Goal: Task Accomplishment & Management: Complete application form

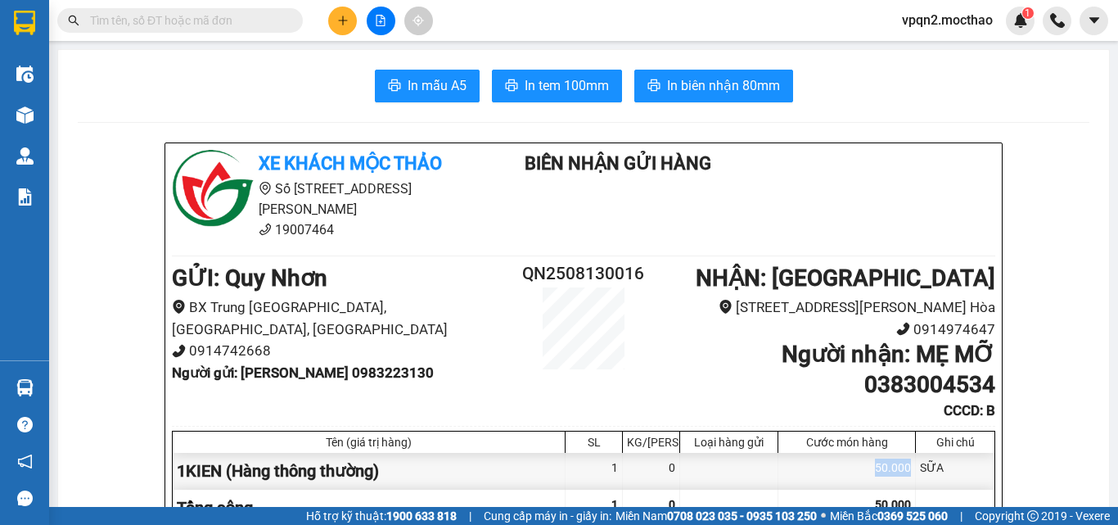
click at [380, 17] on icon "file-add" at bounding box center [380, 20] width 11 height 11
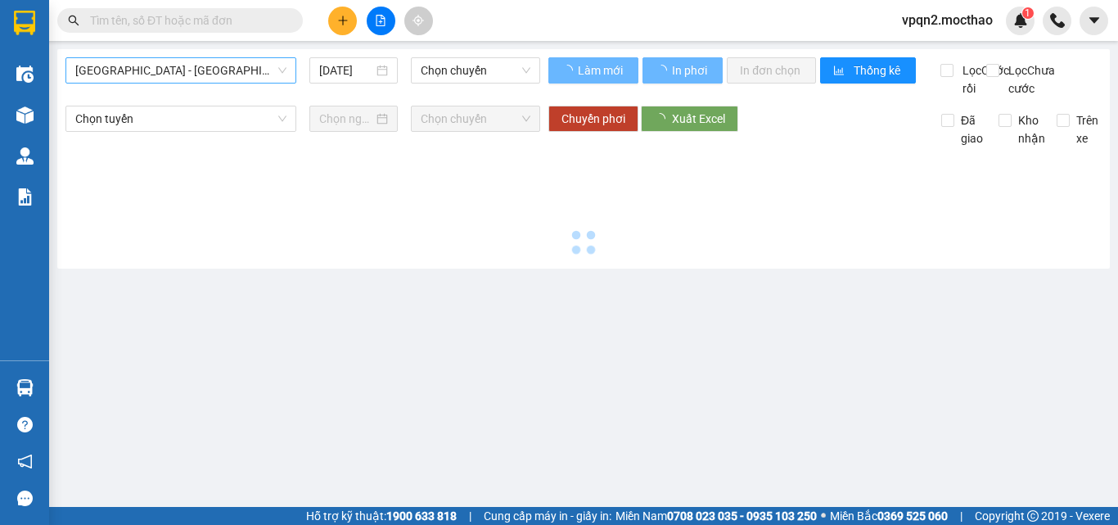
click at [181, 75] on span "[GEOGRAPHIC_DATA] - [GEOGRAPHIC_DATA]" at bounding box center [180, 70] width 211 height 25
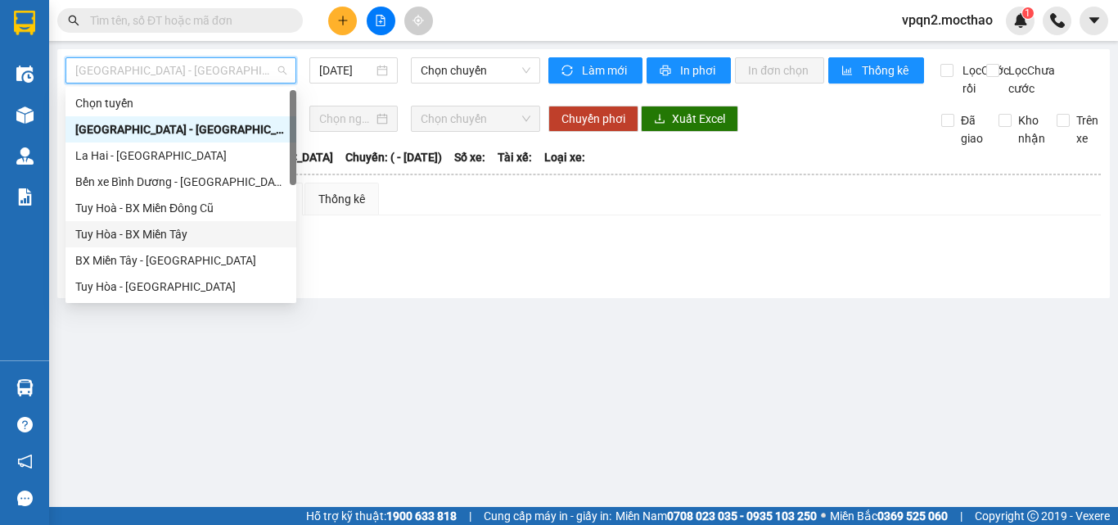
scroll to position [367, 0]
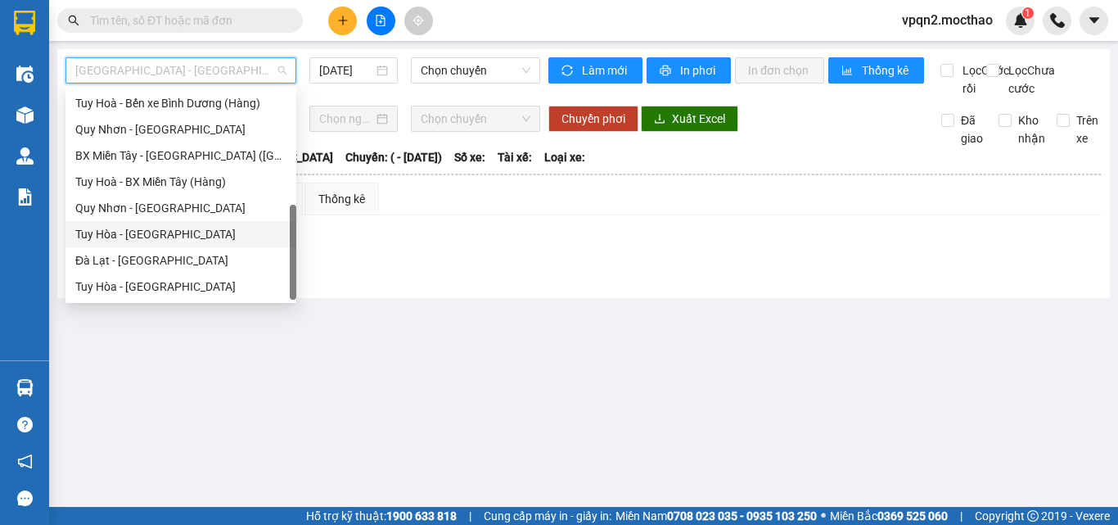
drag, startPoint x: 162, startPoint y: 237, endPoint x: 406, endPoint y: 100, distance: 279.6
click at [162, 236] on div "Tuy Hòa - [GEOGRAPHIC_DATA]" at bounding box center [180, 234] width 211 height 18
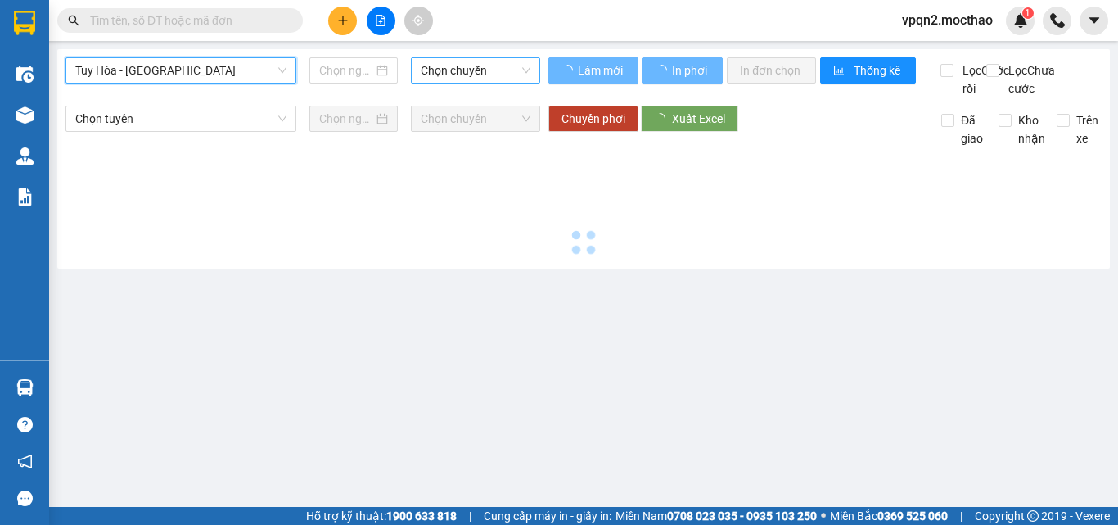
type input "[DATE]"
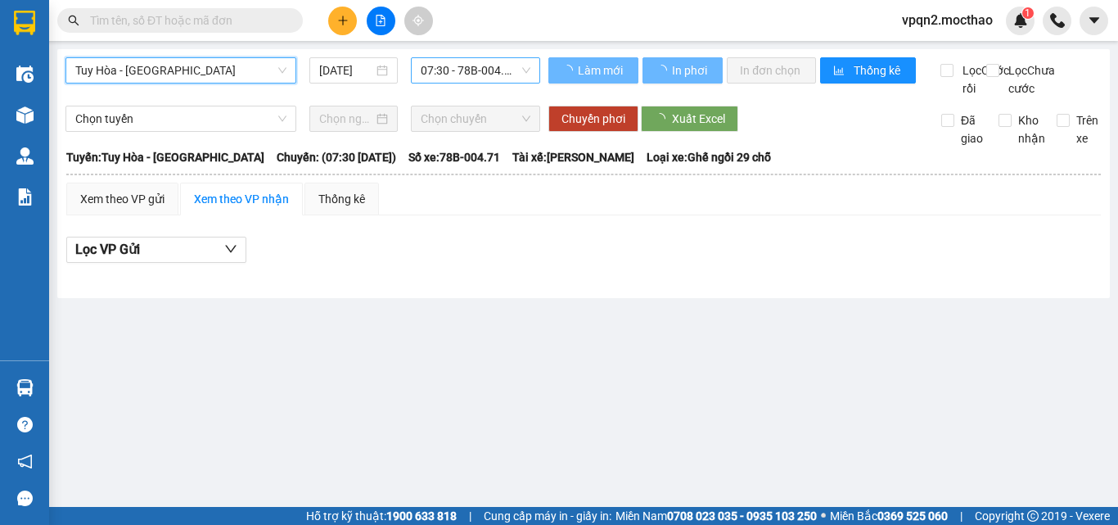
click at [479, 67] on span "07:30 - 78B-004.71" at bounding box center [476, 70] width 110 height 25
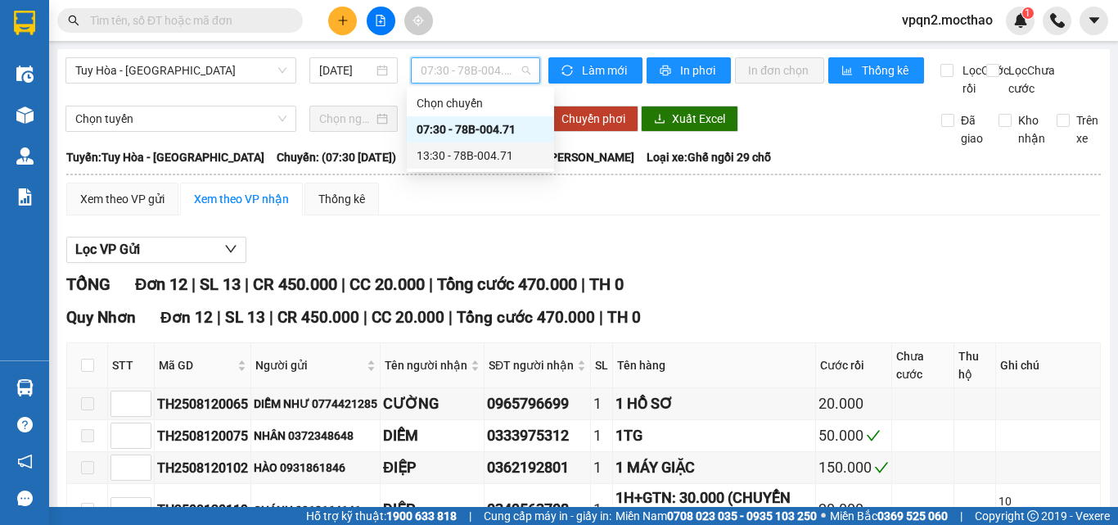
click at [465, 163] on div "13:30 - 78B-004.71" at bounding box center [481, 156] width 128 height 18
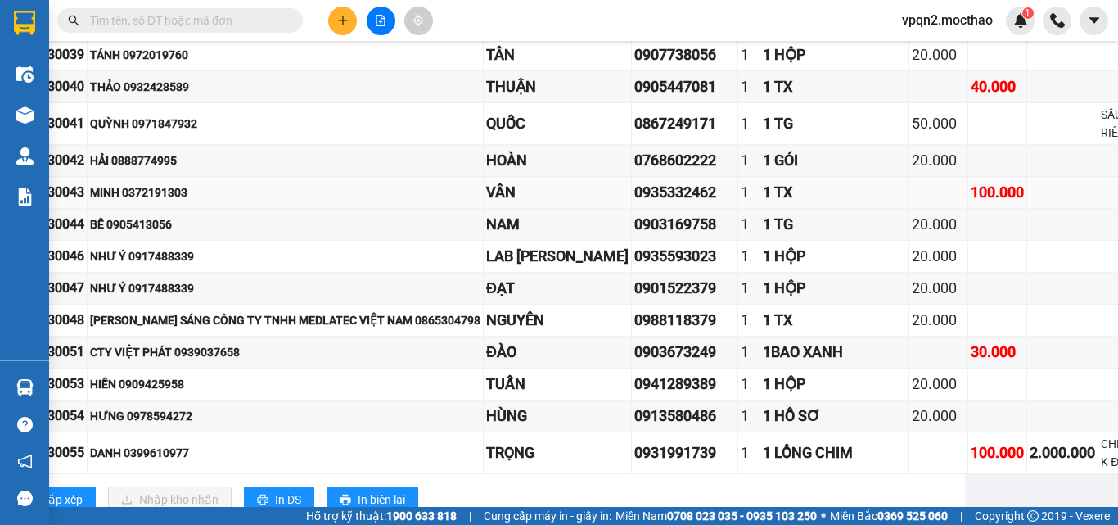
scroll to position [684, 145]
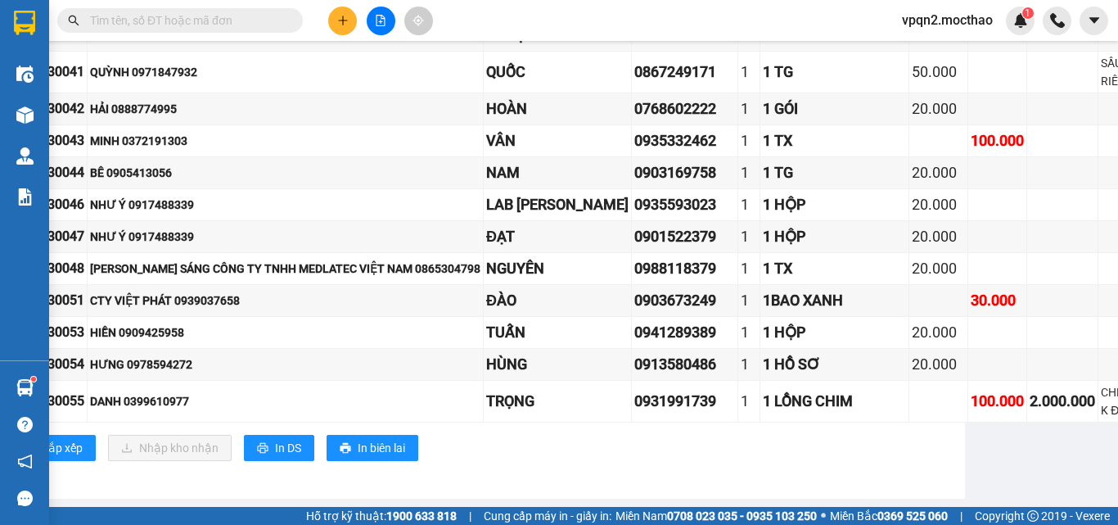
click at [345, 21] on icon "plus" at bounding box center [342, 20] width 11 height 11
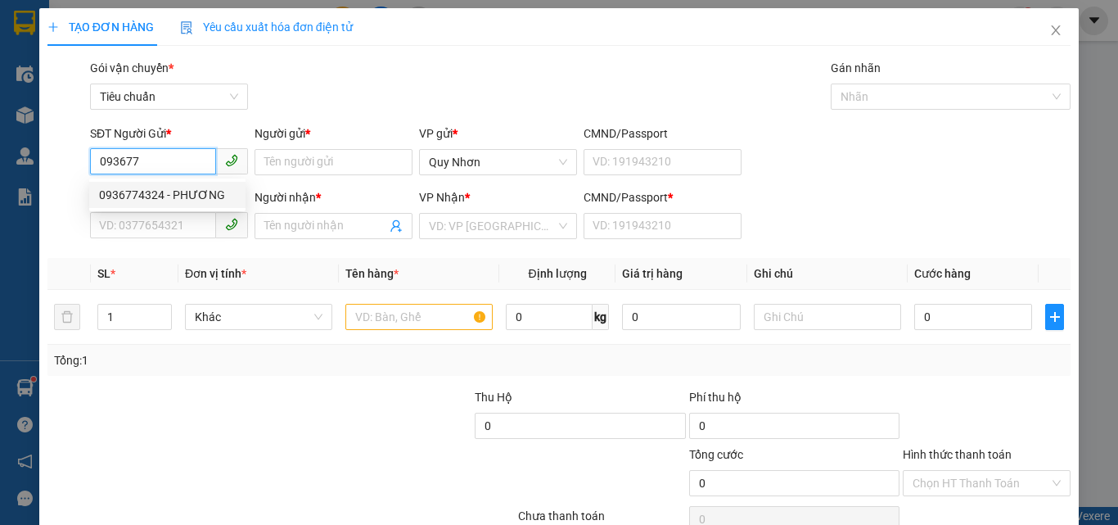
click at [192, 196] on div "0936774324 - PHƯƠNG" at bounding box center [167, 195] width 137 height 18
type input "0936774324"
type input "PHƯƠNG"
type input "0812201193"
type input "LINH"
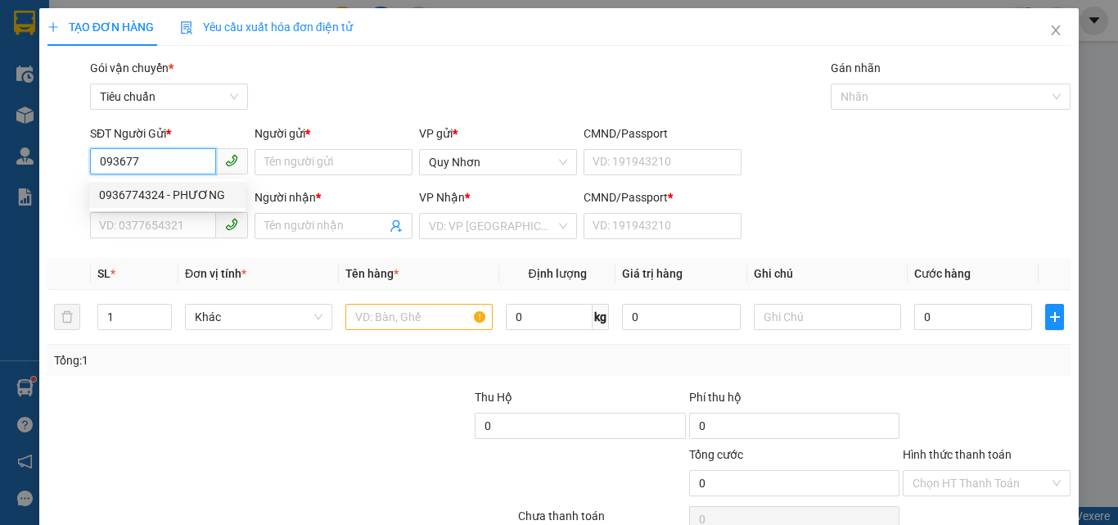
type input "a"
type input "100.000"
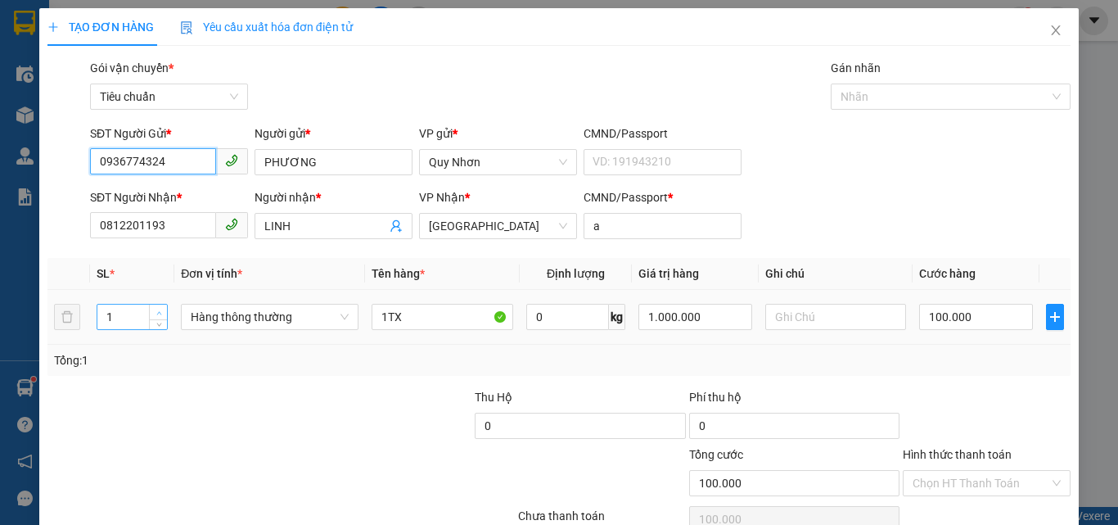
type input "0936774324"
type input "2"
drag, startPoint x: 156, startPoint y: 310, endPoint x: 239, endPoint y: 301, distance: 84.0
click at [158, 310] on icon "up" at bounding box center [159, 312] width 6 height 6
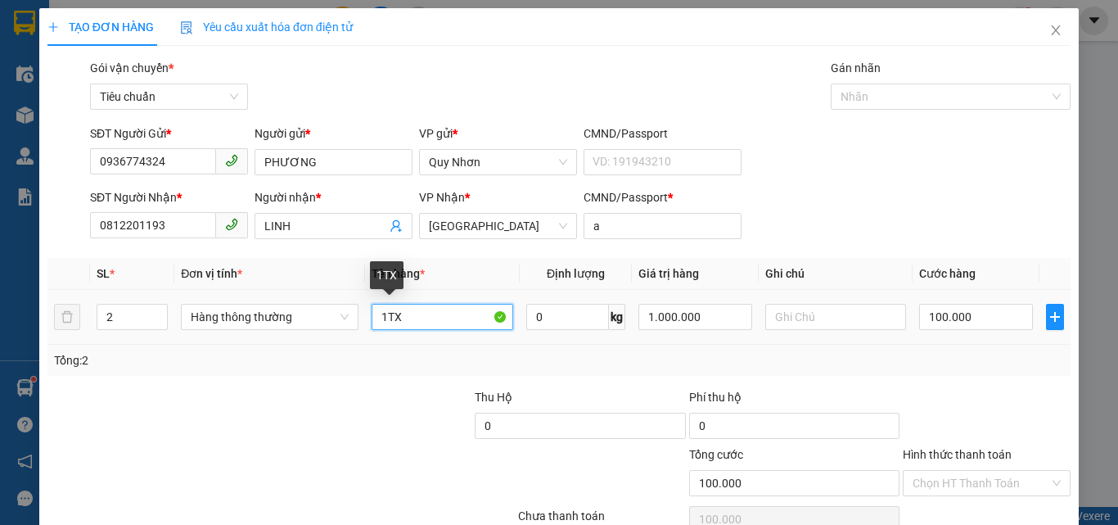
click at [386, 319] on input "1TX" at bounding box center [443, 317] width 142 height 26
type input "0"
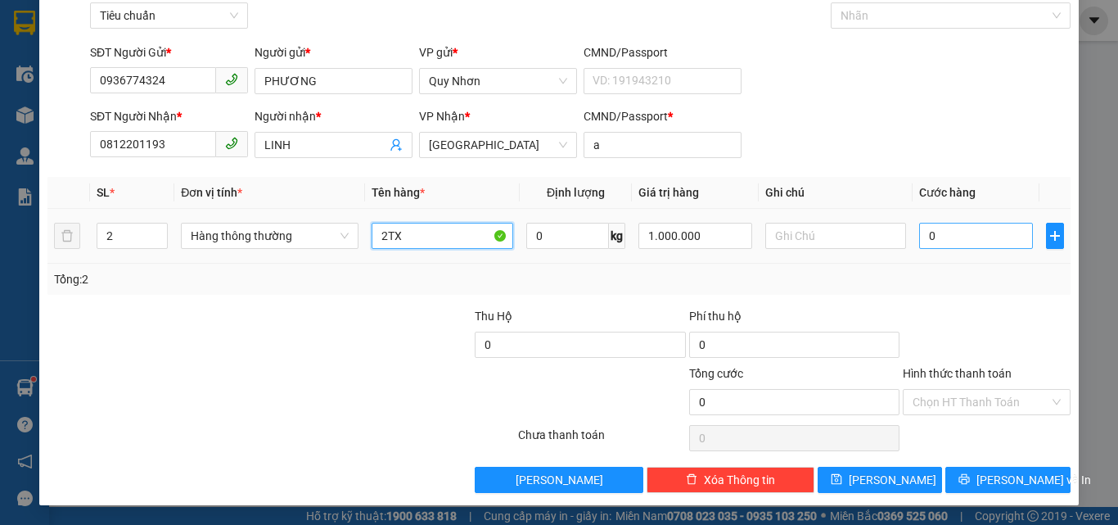
type input "2TX"
click at [950, 241] on input "0" at bounding box center [975, 236] width 113 height 26
type input "2"
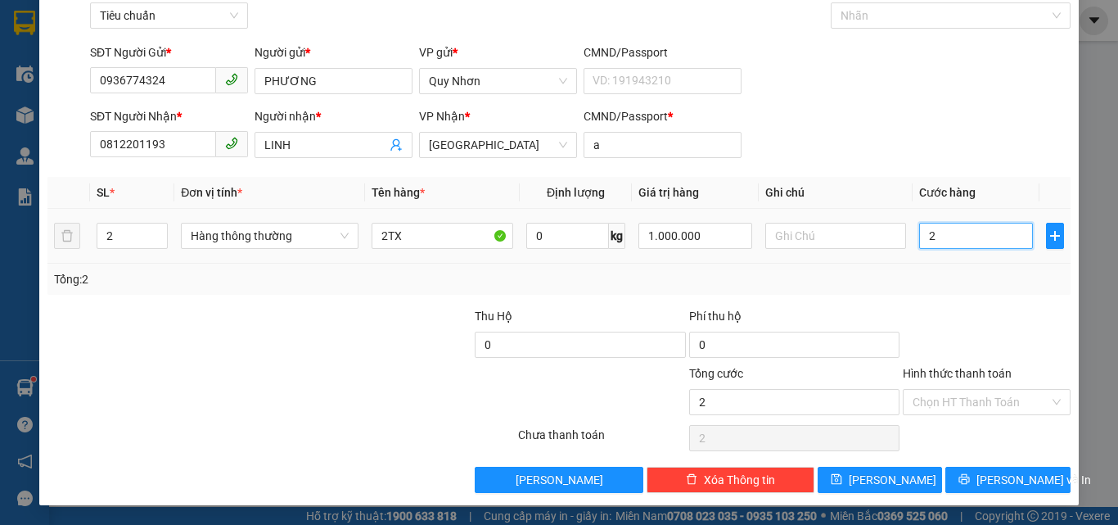
type input "20"
type input "200"
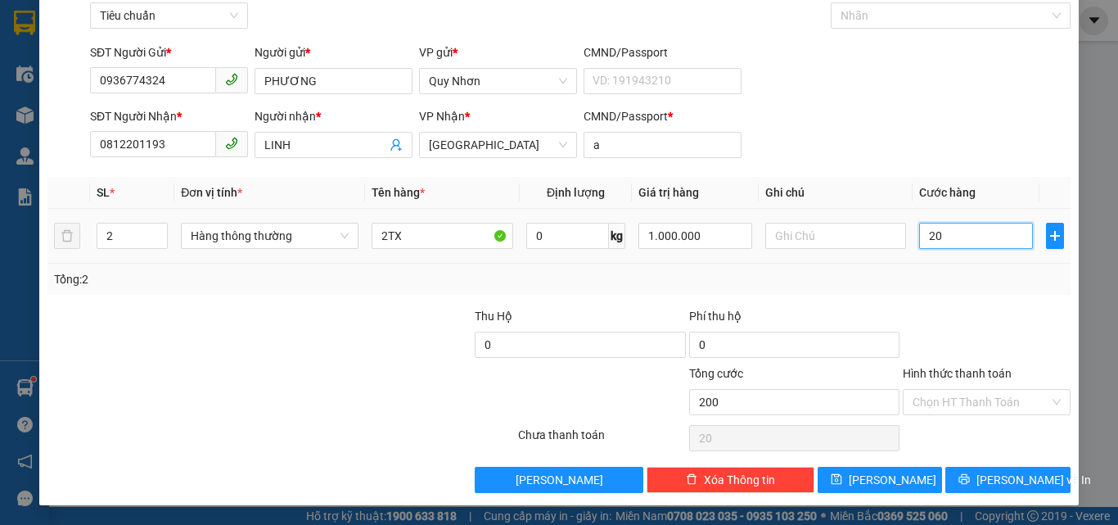
type input "200"
type input "2.000"
type input "20.000"
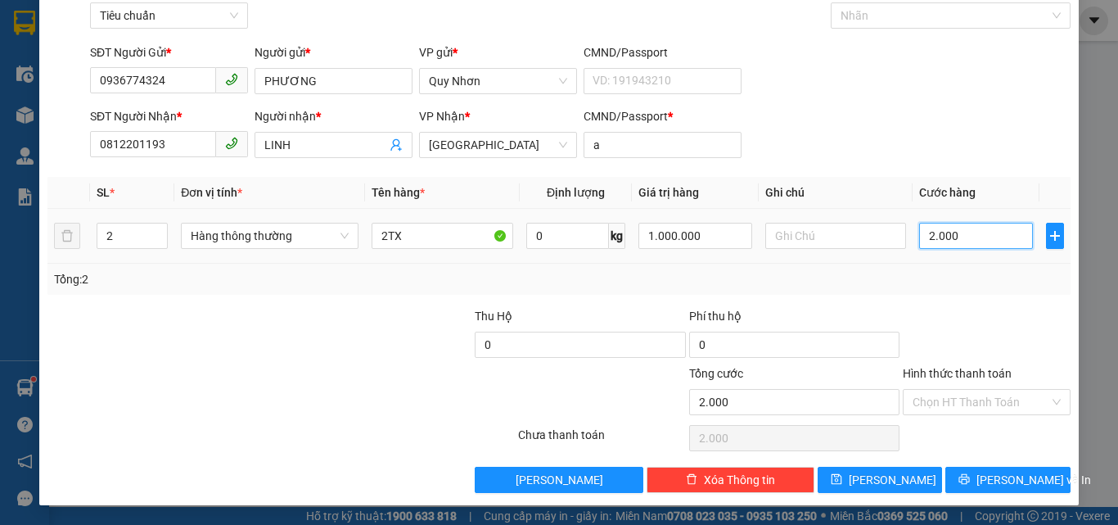
type input "20.000"
type input "200.000"
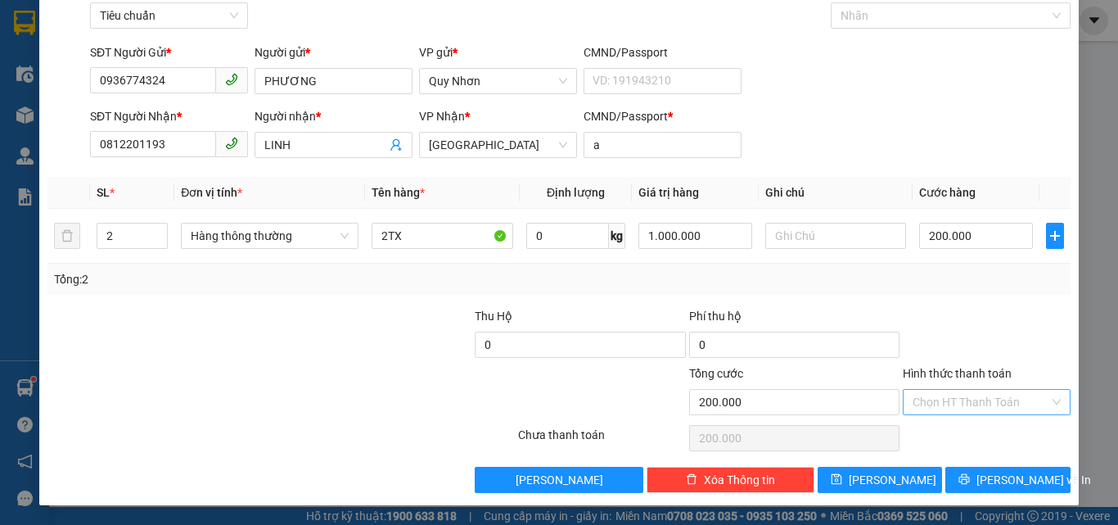
click at [942, 405] on input "Hình thức thanh toán" at bounding box center [981, 402] width 137 height 25
drag, startPoint x: 956, startPoint y: 289, endPoint x: 954, endPoint y: 378, distance: 89.3
click at [956, 292] on div "Tại văn phòng" at bounding box center [977, 291] width 147 height 18
type input "0"
click at [960, 479] on button "[PERSON_NAME] và In" at bounding box center [1008, 480] width 125 height 26
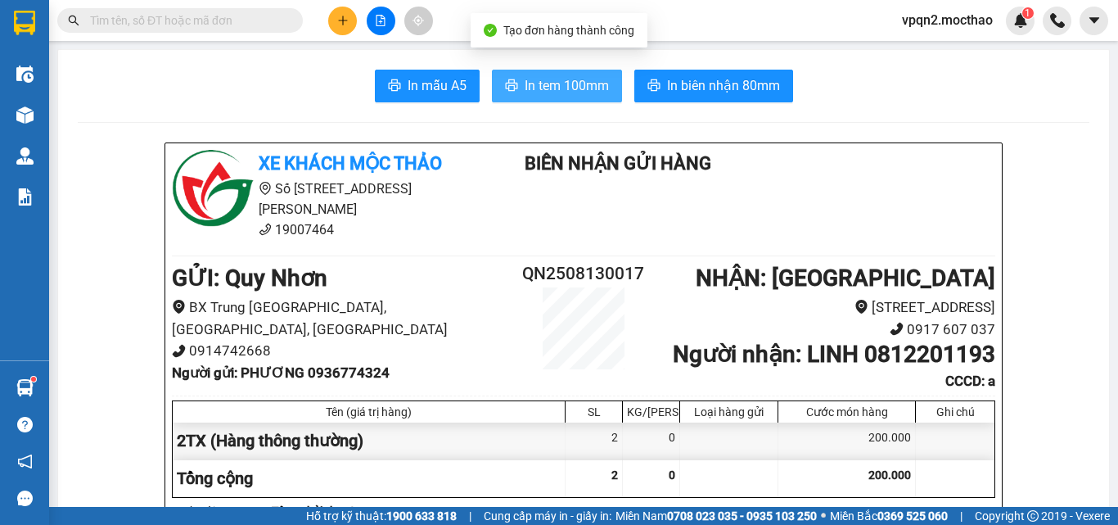
drag, startPoint x: 515, startPoint y: 78, endPoint x: 925, endPoint y: 118, distance: 412.1
click at [517, 78] on button "In tem 100mm" at bounding box center [557, 86] width 130 height 33
